Goal: Information Seeking & Learning: Understand process/instructions

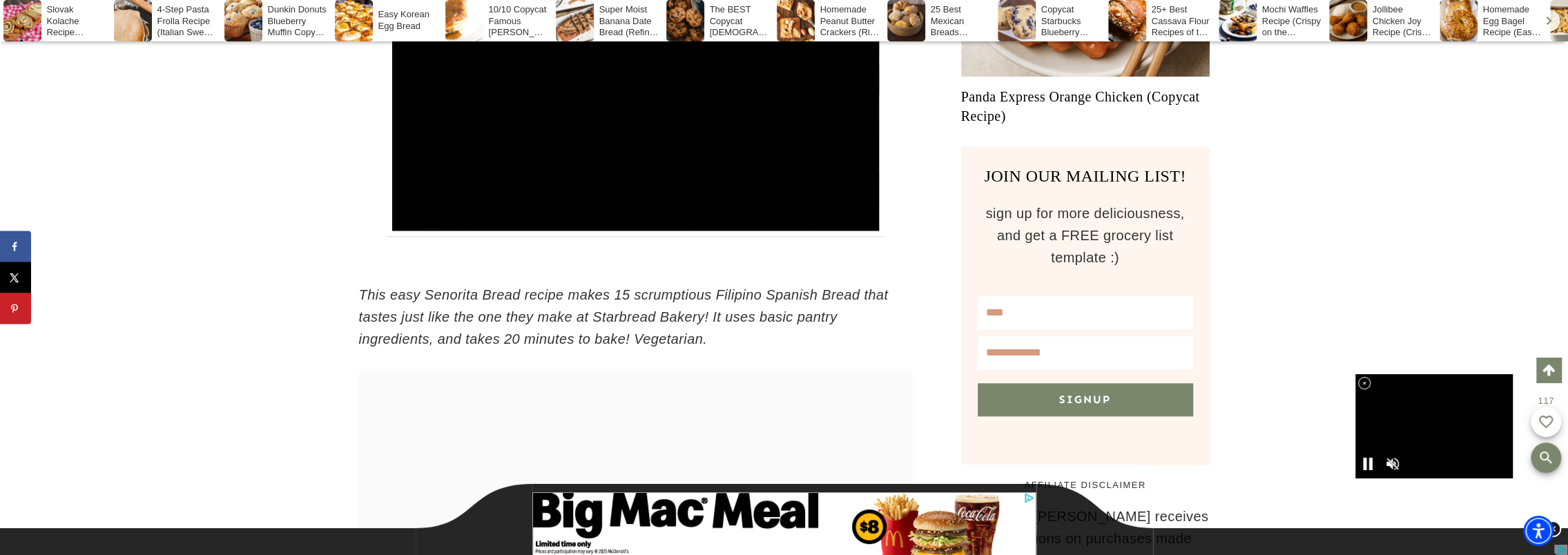
scroll to position [1381, 0]
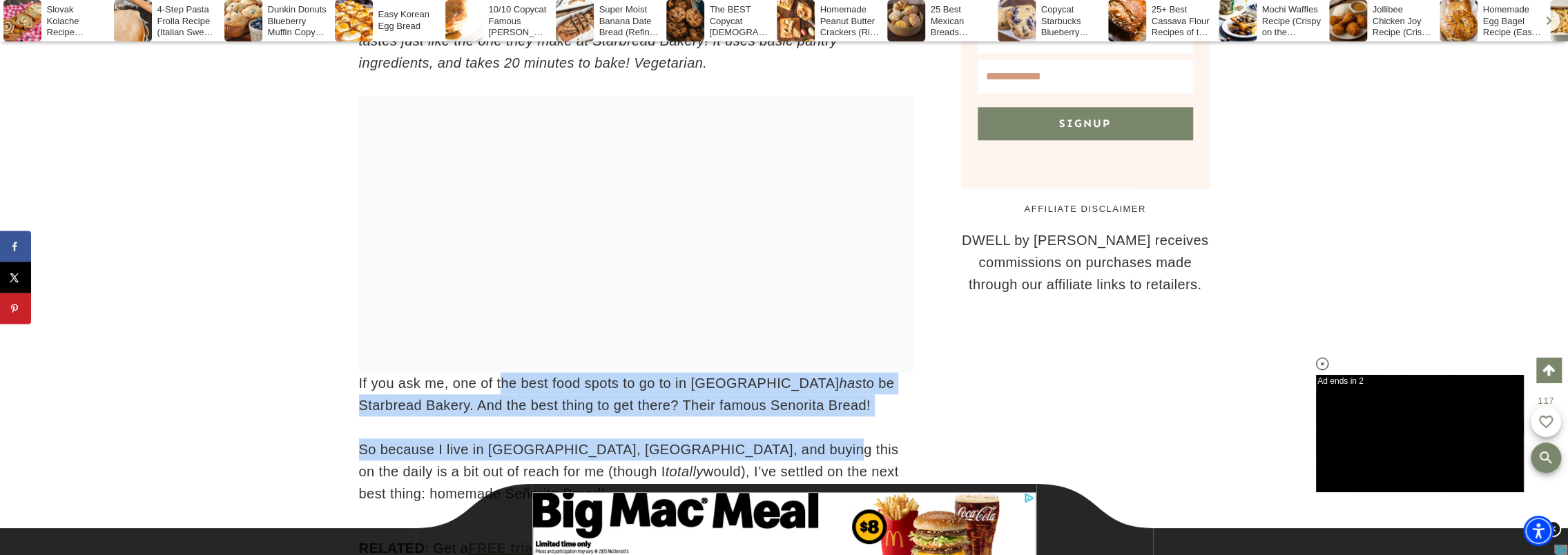
drag, startPoint x: 503, startPoint y: 387, endPoint x: 774, endPoint y: 419, distance: 272.9
click at [433, 402] on p "If you ask me, one of the best food spots to go to in [GEOGRAPHIC_DATA] has to …" at bounding box center [636, 394] width 554 height 44
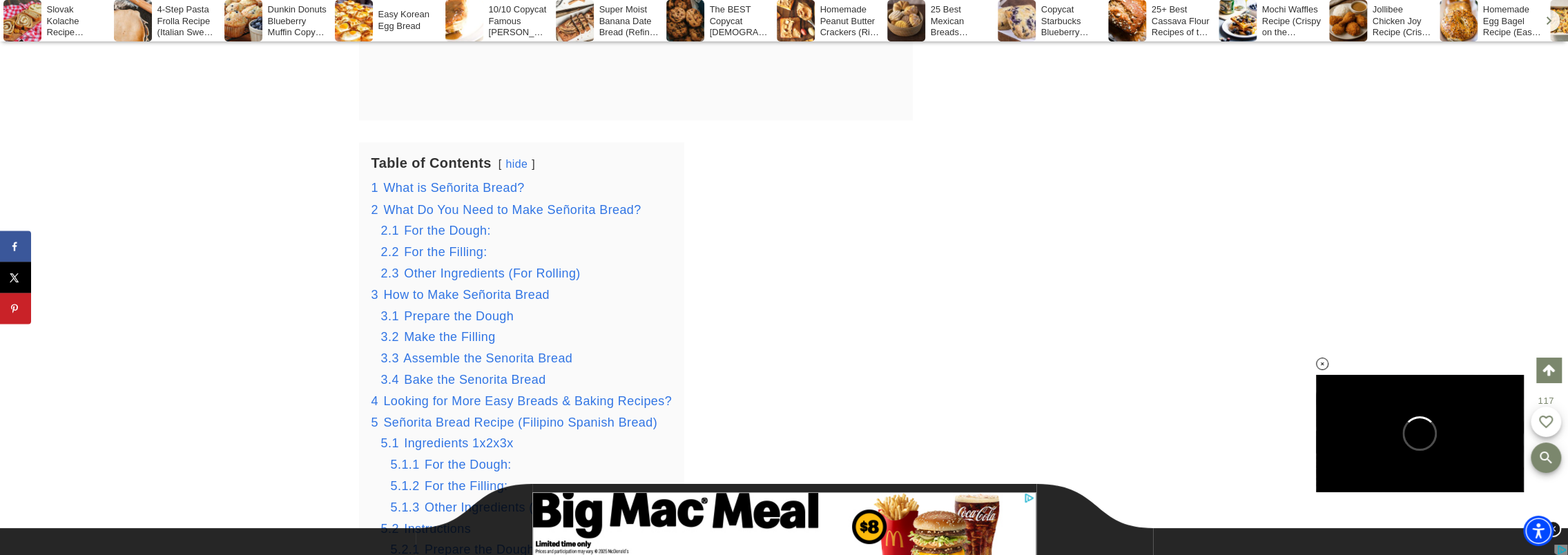
scroll to position [0, 0]
click at [446, 185] on span "What is Señorita Bread?" at bounding box center [453, 187] width 141 height 14
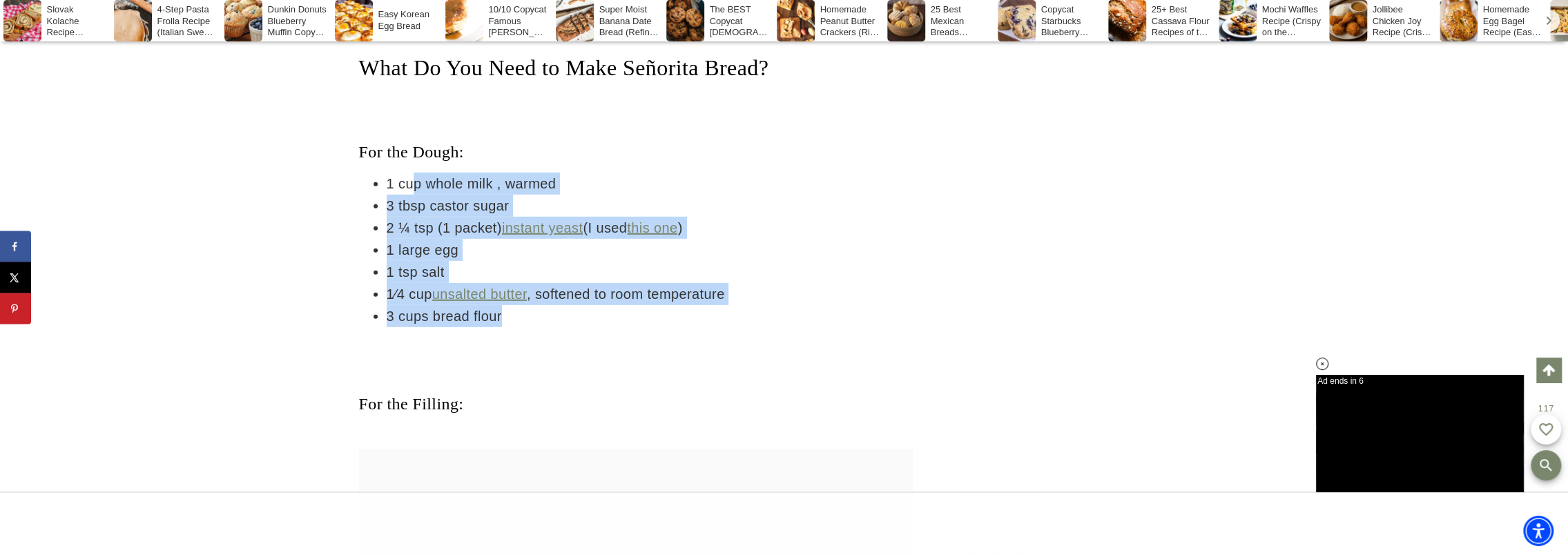
drag, startPoint x: 412, startPoint y: 187, endPoint x: 516, endPoint y: 325, distance: 172.8
click at [516, 325] on ul "1 cup whole milk , warmed 3 tbsp castor sugar 2 ¼ tsp (1 packet) instant yeast …" at bounding box center [636, 250] width 554 height 154
drag, startPoint x: 516, startPoint y: 325, endPoint x: 424, endPoint y: 228, distance: 133.7
click at [424, 228] on li "2 ¼ tsp (1 packet) instant yeast (I used this one )" at bounding box center [650, 228] width 527 height 22
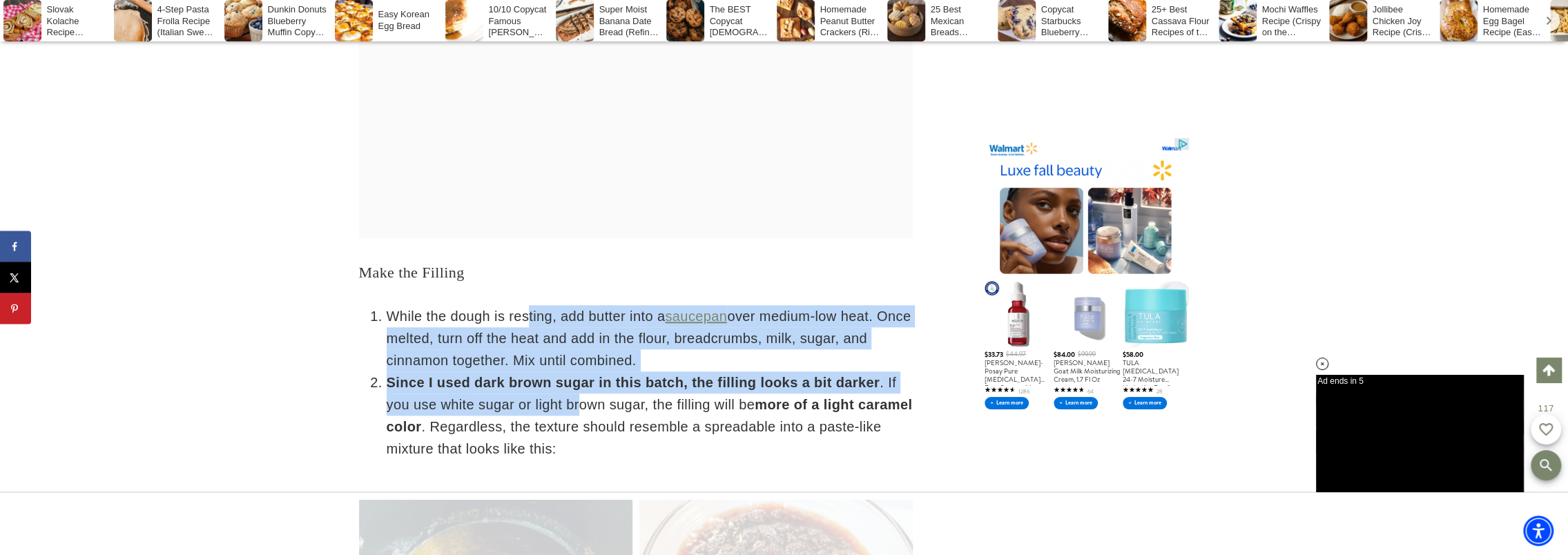
drag, startPoint x: 529, startPoint y: 321, endPoint x: 579, endPoint y: 403, distance: 96.0
click at [579, 403] on ol "While the dough is resting, add butter into a saucepan over medium-low heat. On…" at bounding box center [636, 382] width 554 height 154
